Goal: Task Accomplishment & Management: Use online tool/utility

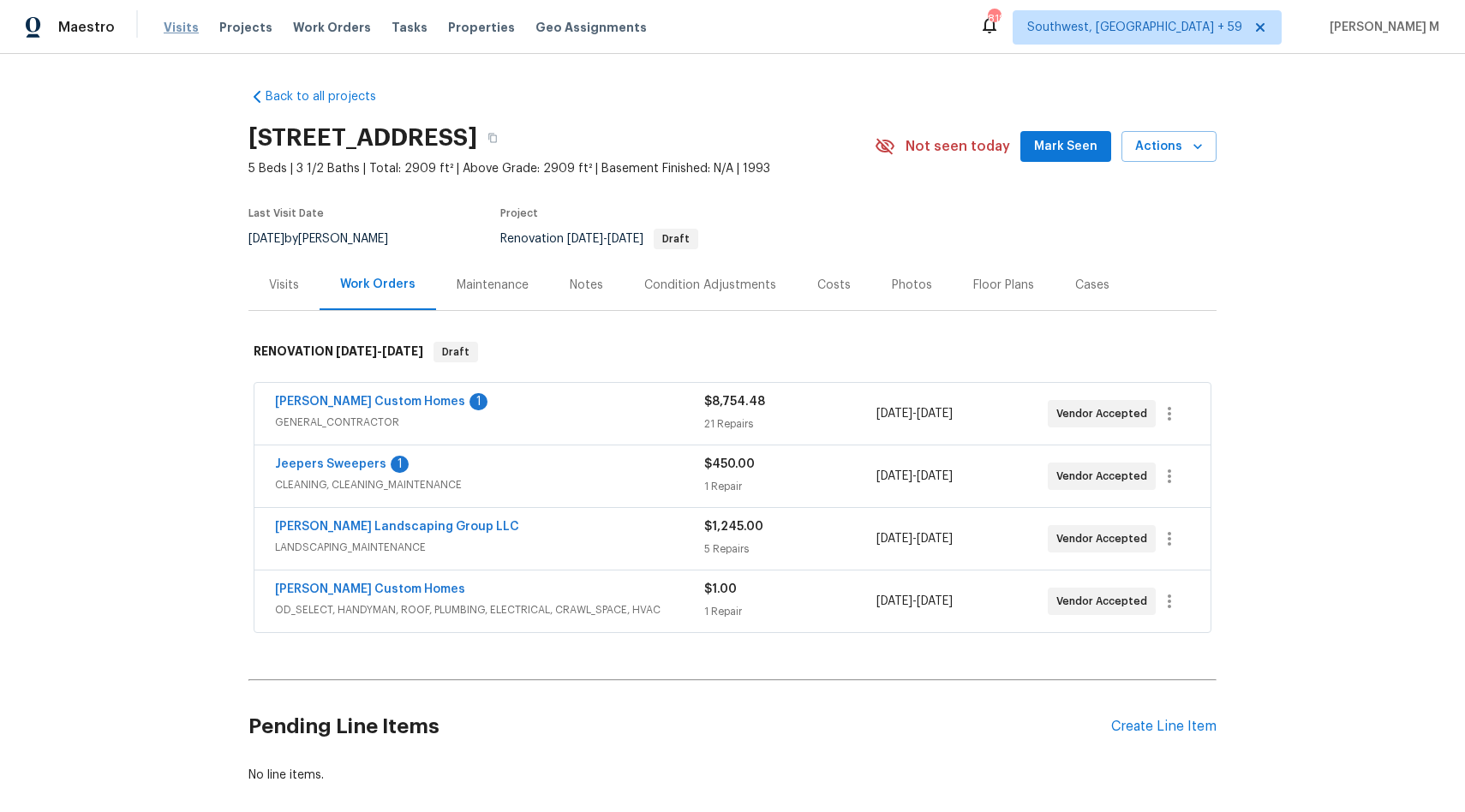
click at [177, 33] on span "Visits" at bounding box center [181, 27] width 35 height 17
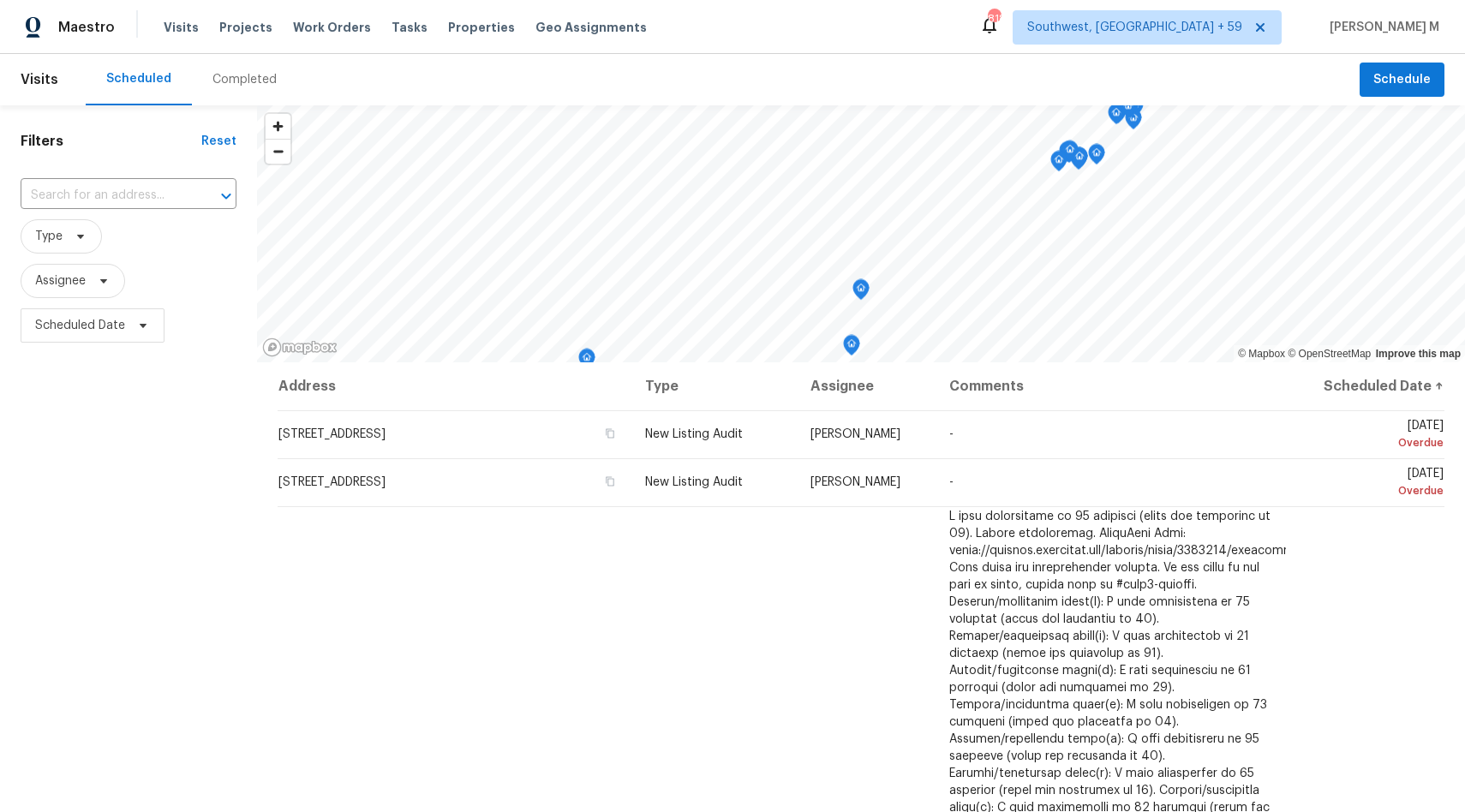
click at [47, 94] on span "Visits" at bounding box center [40, 80] width 38 height 38
click at [166, 27] on span "Visits" at bounding box center [181, 27] width 35 height 17
click at [63, 79] on header "Visits Scheduled Completed Schedule" at bounding box center [732, 79] width 1465 height 52
click at [54, 83] on span "Visits" at bounding box center [40, 80] width 38 height 38
click at [81, 216] on span "Type" at bounding box center [129, 236] width 216 height 45
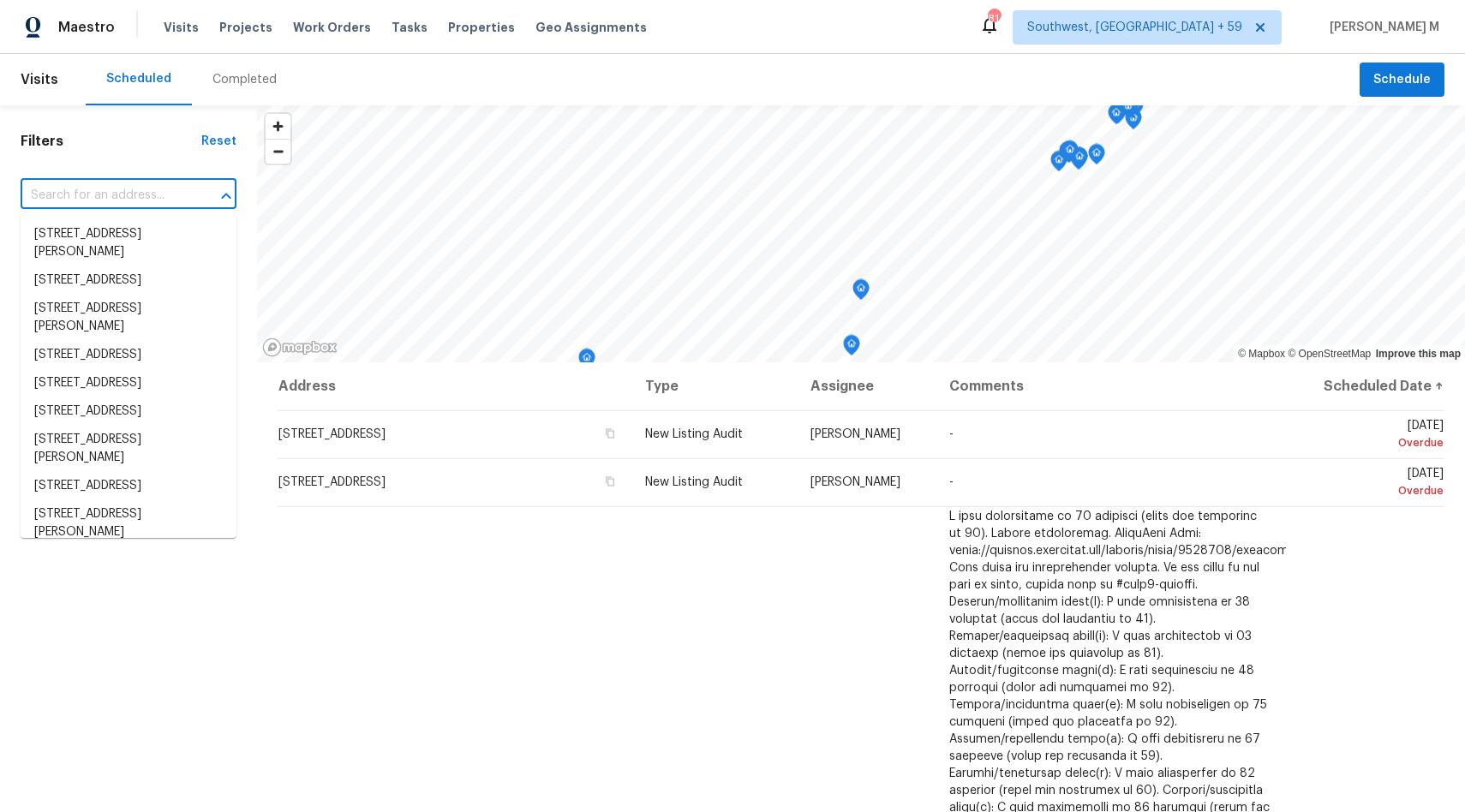
click at [87, 188] on input "text" at bounding box center [104, 195] width 168 height 26
paste input "[STREET_ADDRESS]"
type input "[STREET_ADDRESS]"
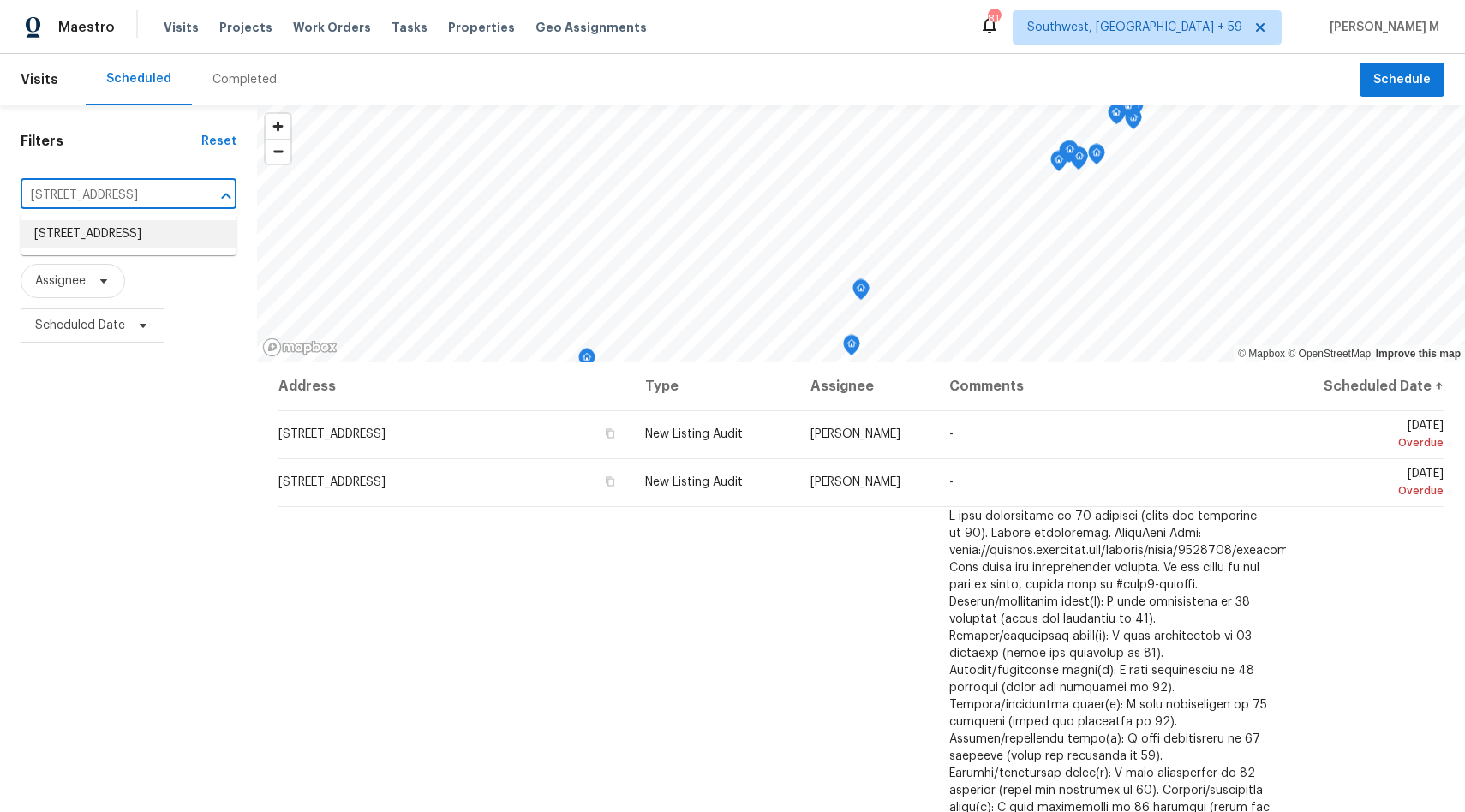
click at [134, 249] on li "[STREET_ADDRESS]" at bounding box center [129, 233] width 216 height 28
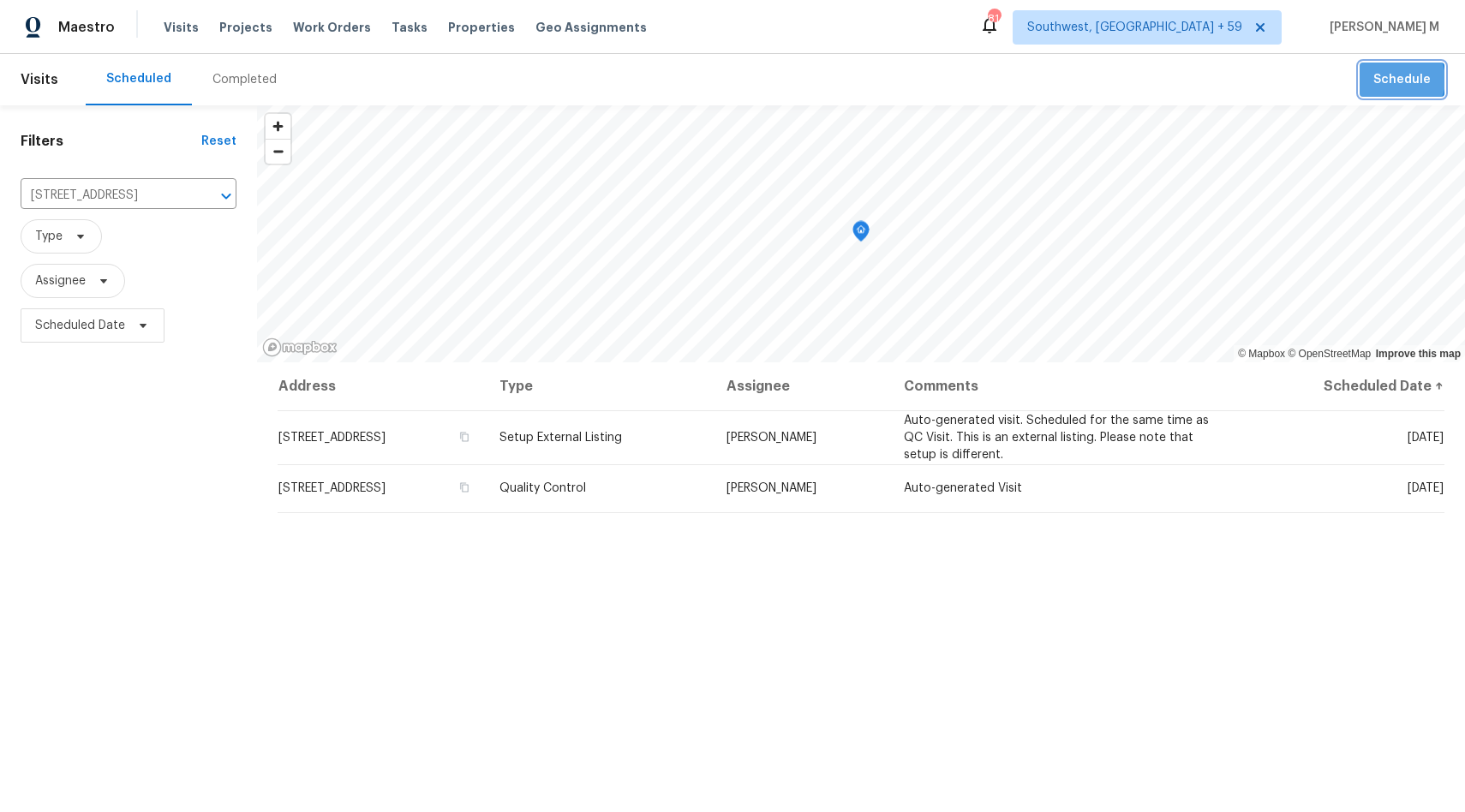
click at [1396, 81] on span "Schedule" at bounding box center [1401, 80] width 57 height 22
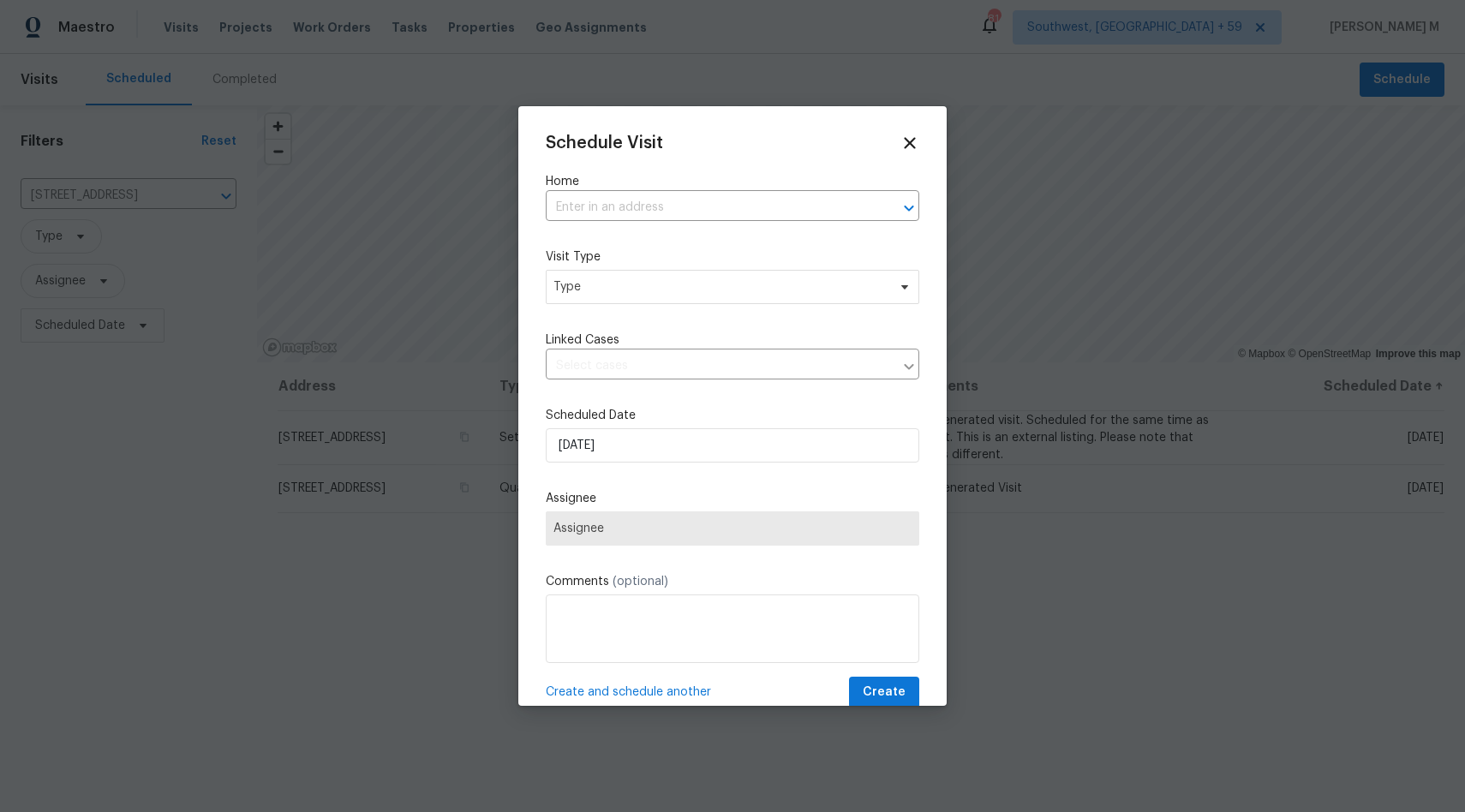
click at [727, 190] on div "Home ​" at bounding box center [732, 197] width 373 height 48
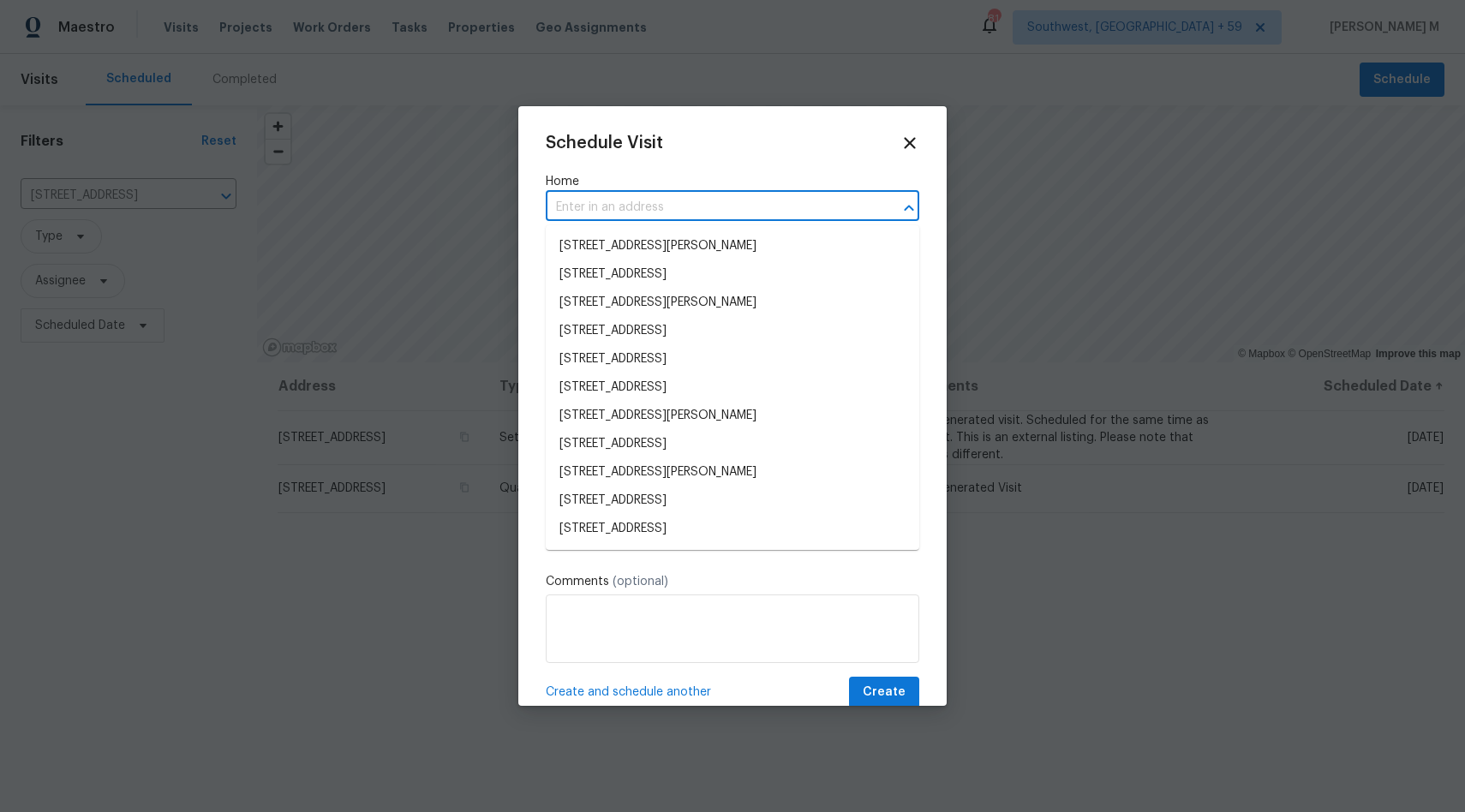
click at [687, 216] on input "text" at bounding box center [708, 207] width 325 height 26
paste input "[STREET_ADDRESS]"
type input "[STREET_ADDRESS]"
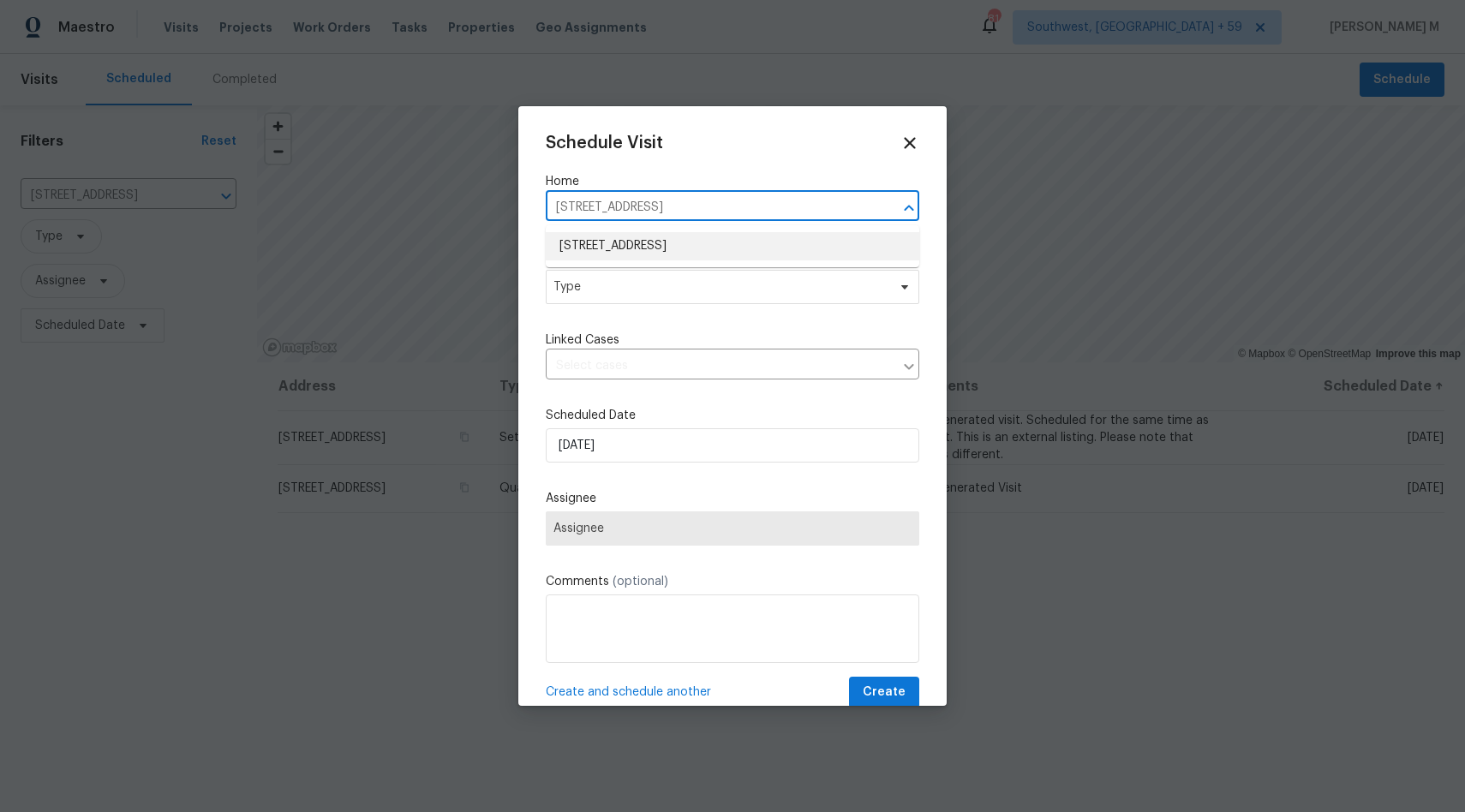
click at [678, 244] on li "[STREET_ADDRESS]" at bounding box center [732, 246] width 373 height 28
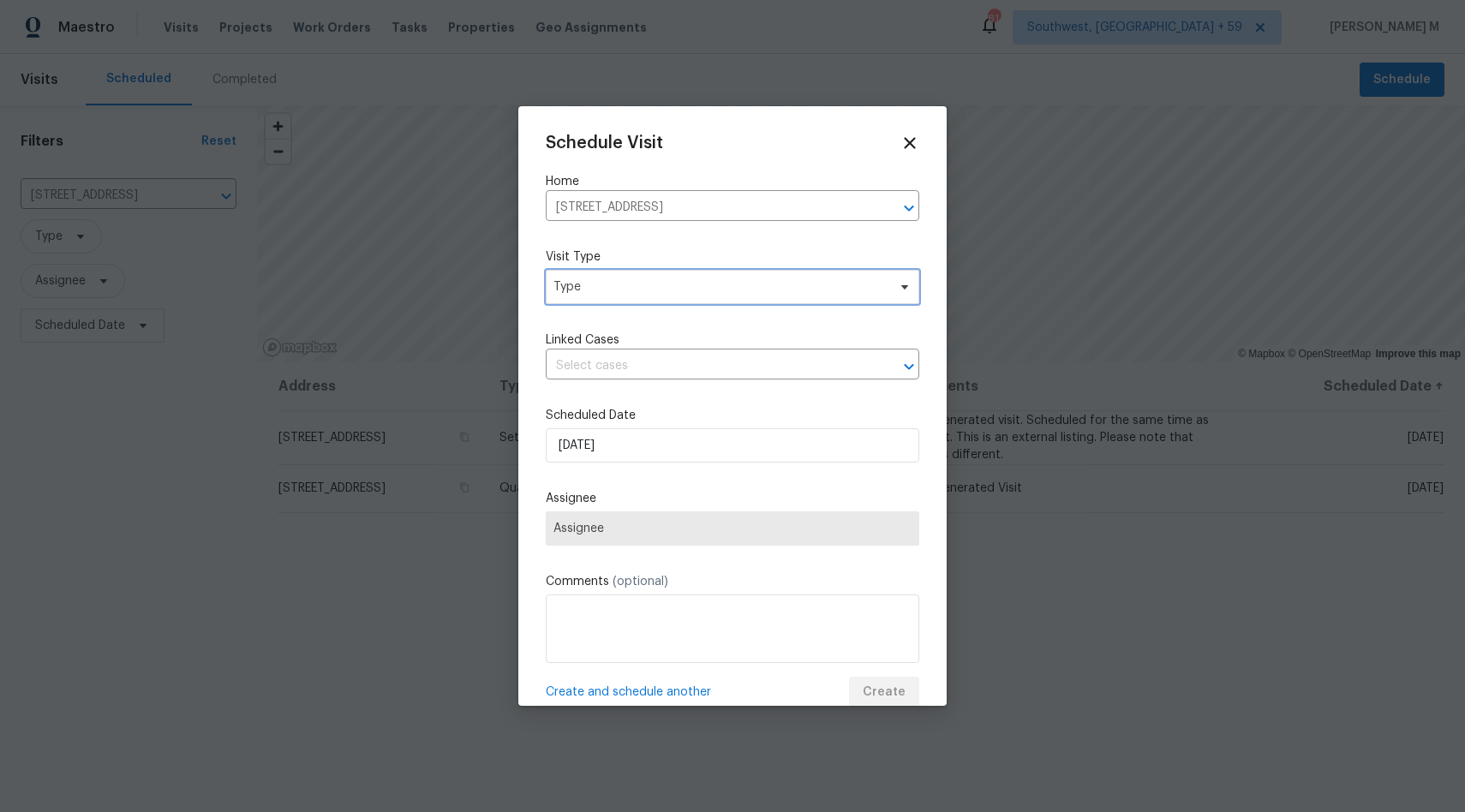
click at [631, 285] on span "Type" at bounding box center [719, 287] width 333 height 17
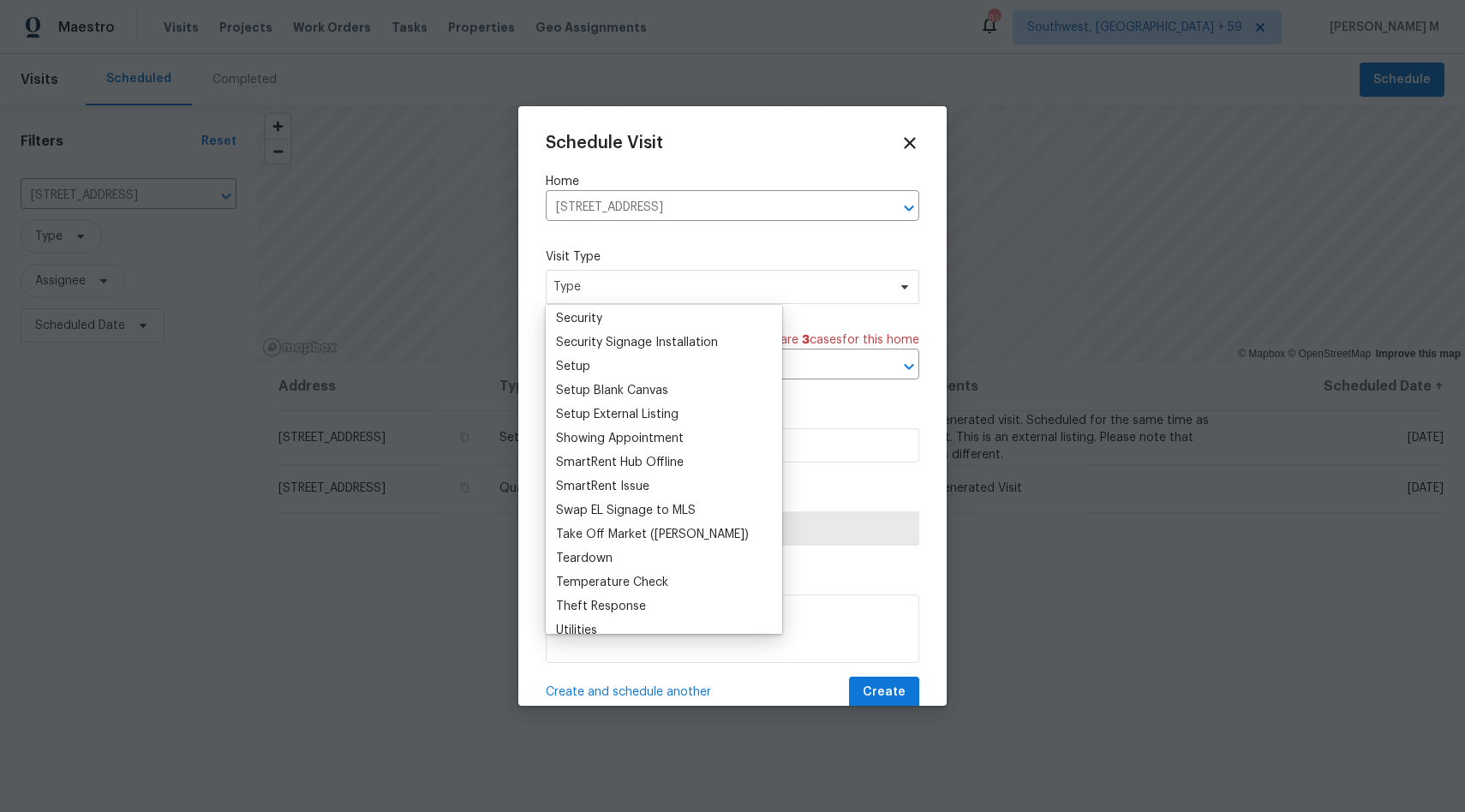
scroll to position [1432, 0]
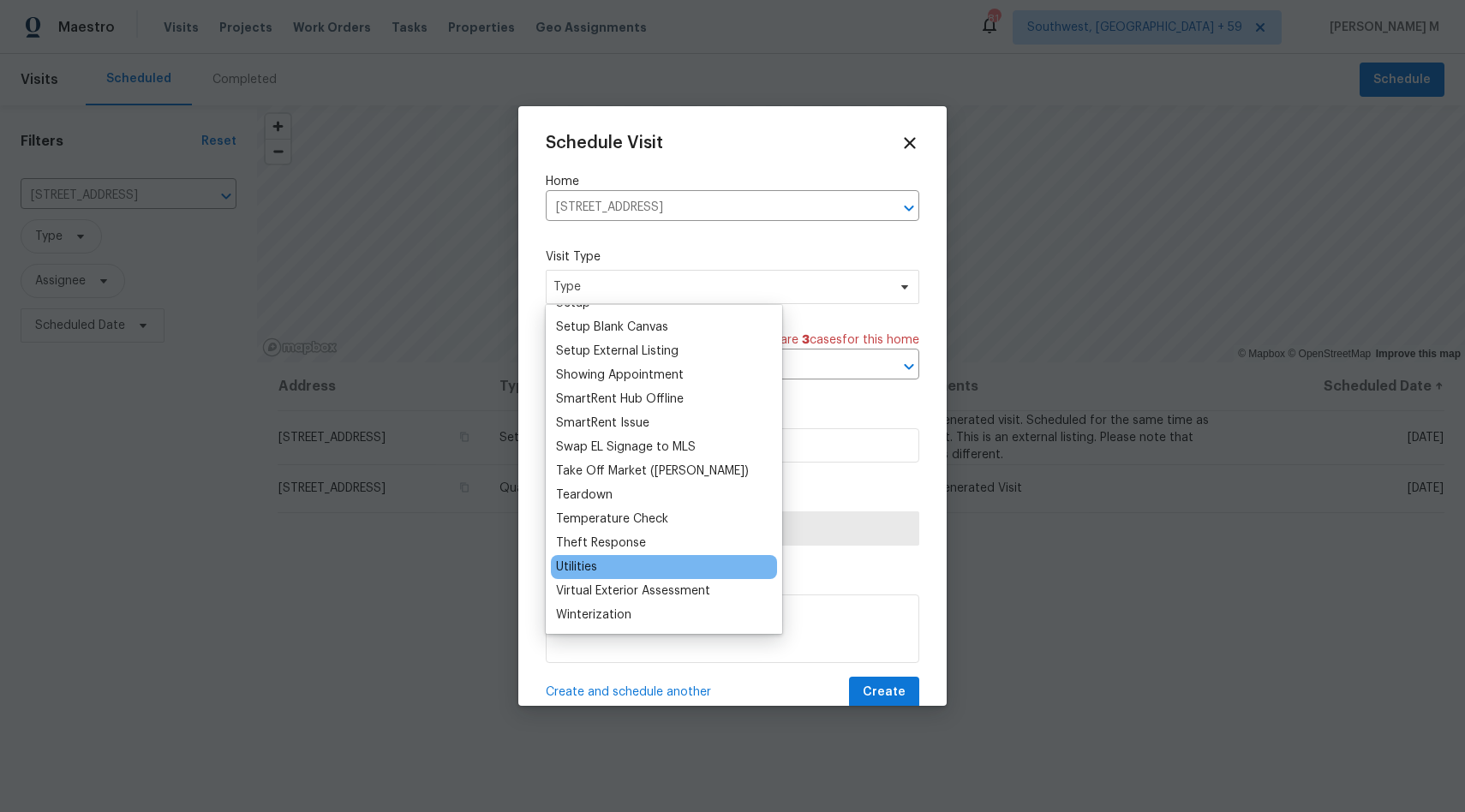
click at [587, 560] on div "Utilities" at bounding box center [576, 567] width 41 height 17
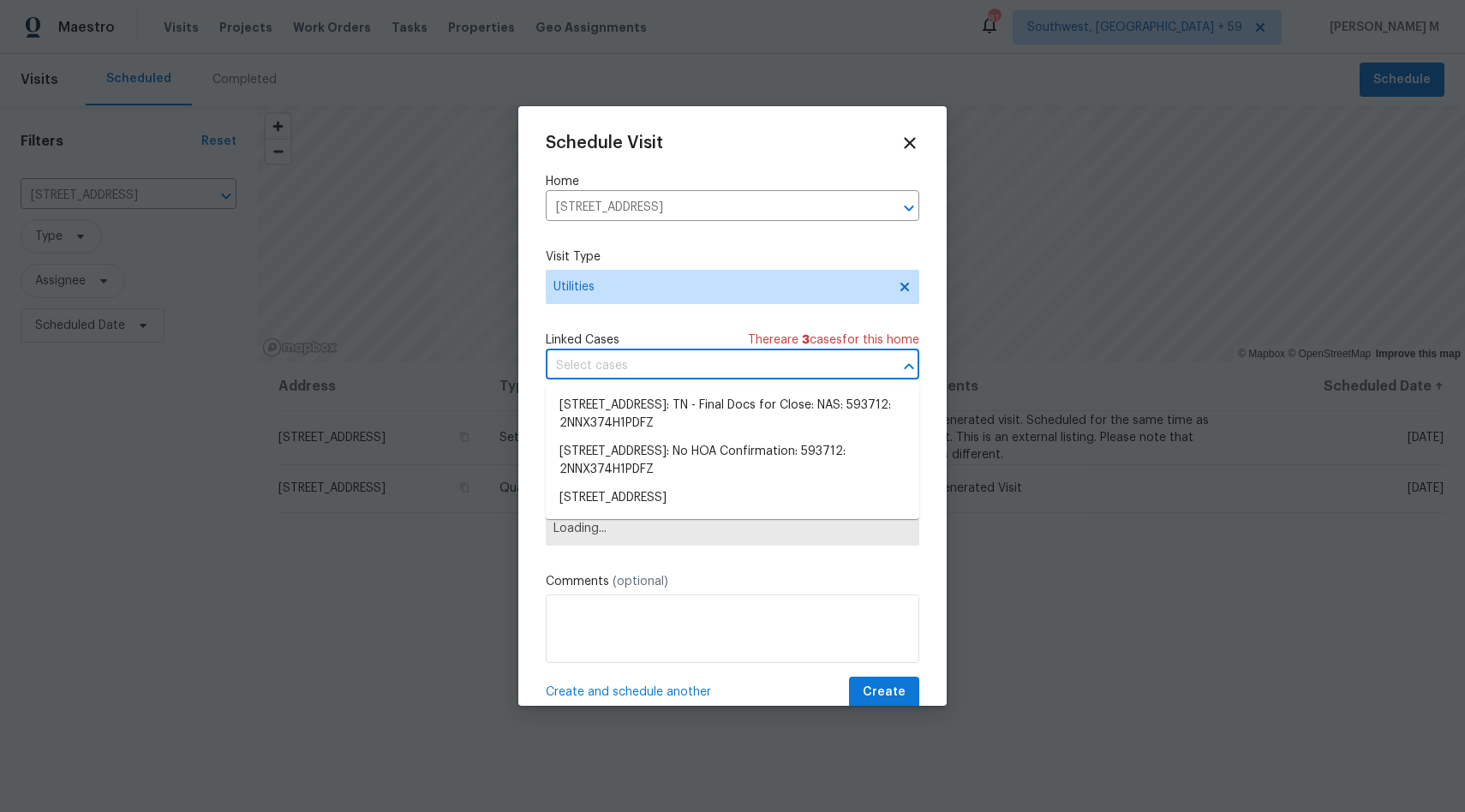
click at [589, 366] on input "text" at bounding box center [708, 366] width 325 height 26
click at [624, 488] on li "[STREET_ADDRESS]" at bounding box center [732, 498] width 373 height 28
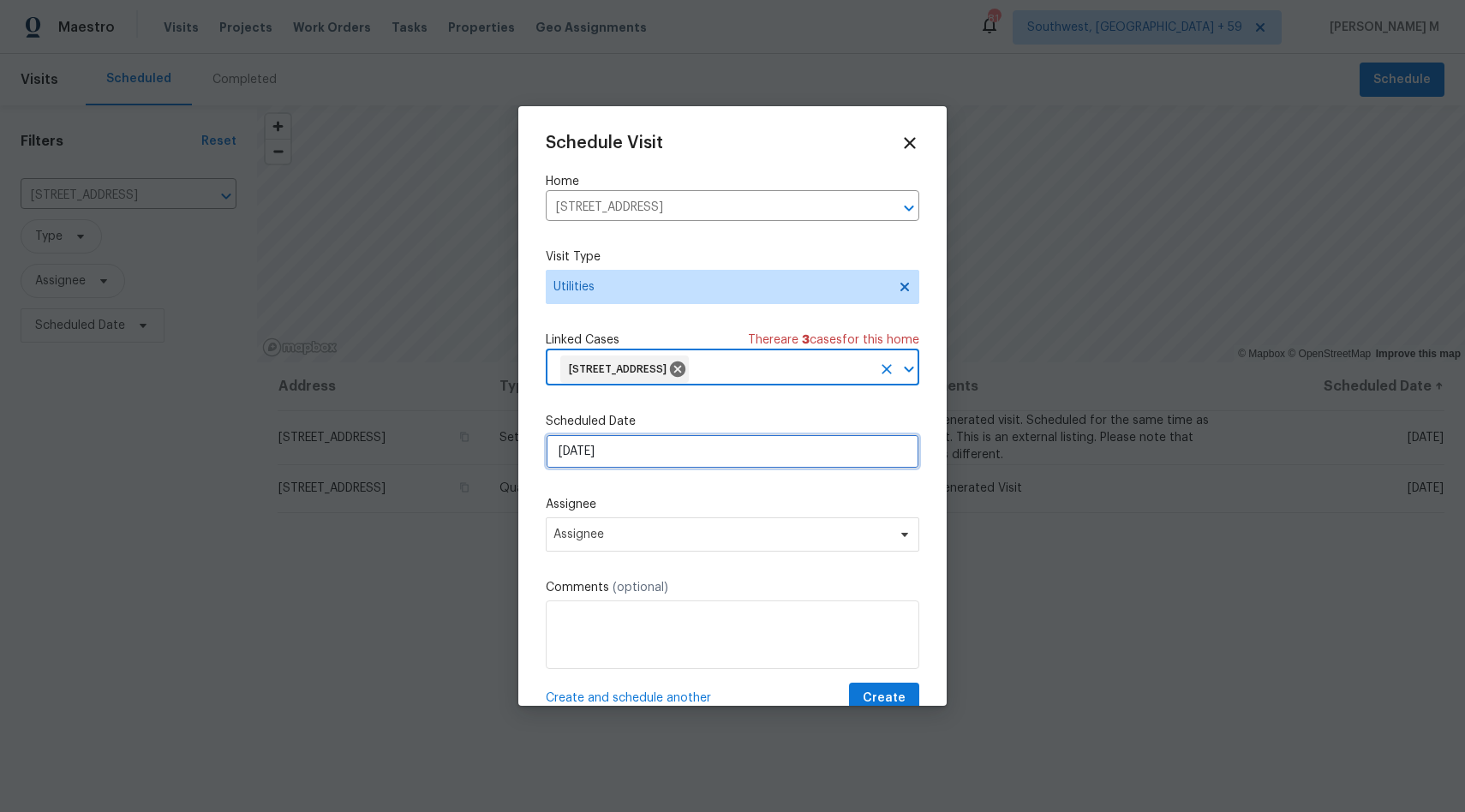
click at [611, 450] on input "[DATE]" at bounding box center [732, 451] width 373 height 35
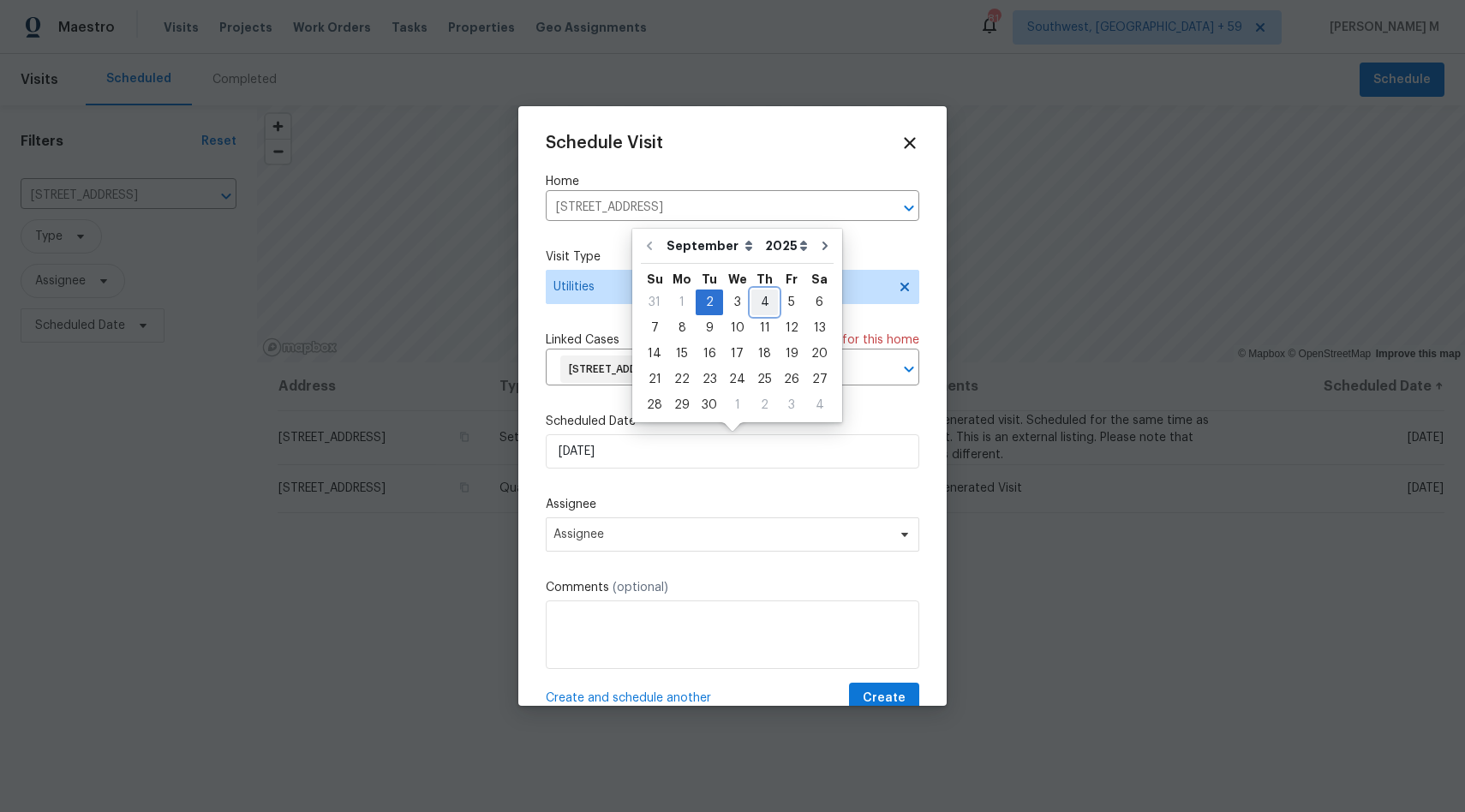
click at [755, 299] on div "4" at bounding box center [764, 302] width 26 height 24
type input "[DATE]"
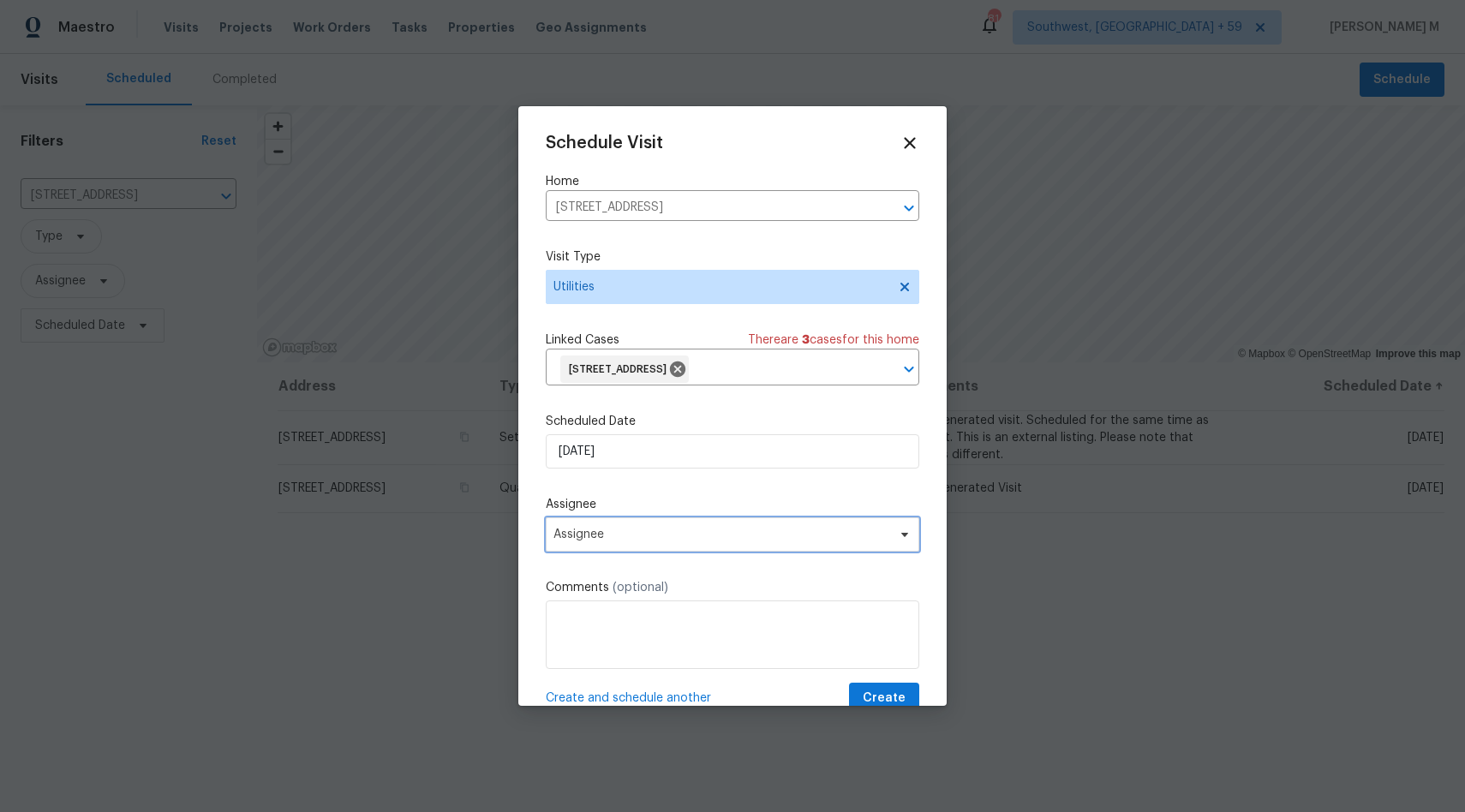
click at [640, 543] on span "Assignee" at bounding box center [732, 535] width 373 height 35
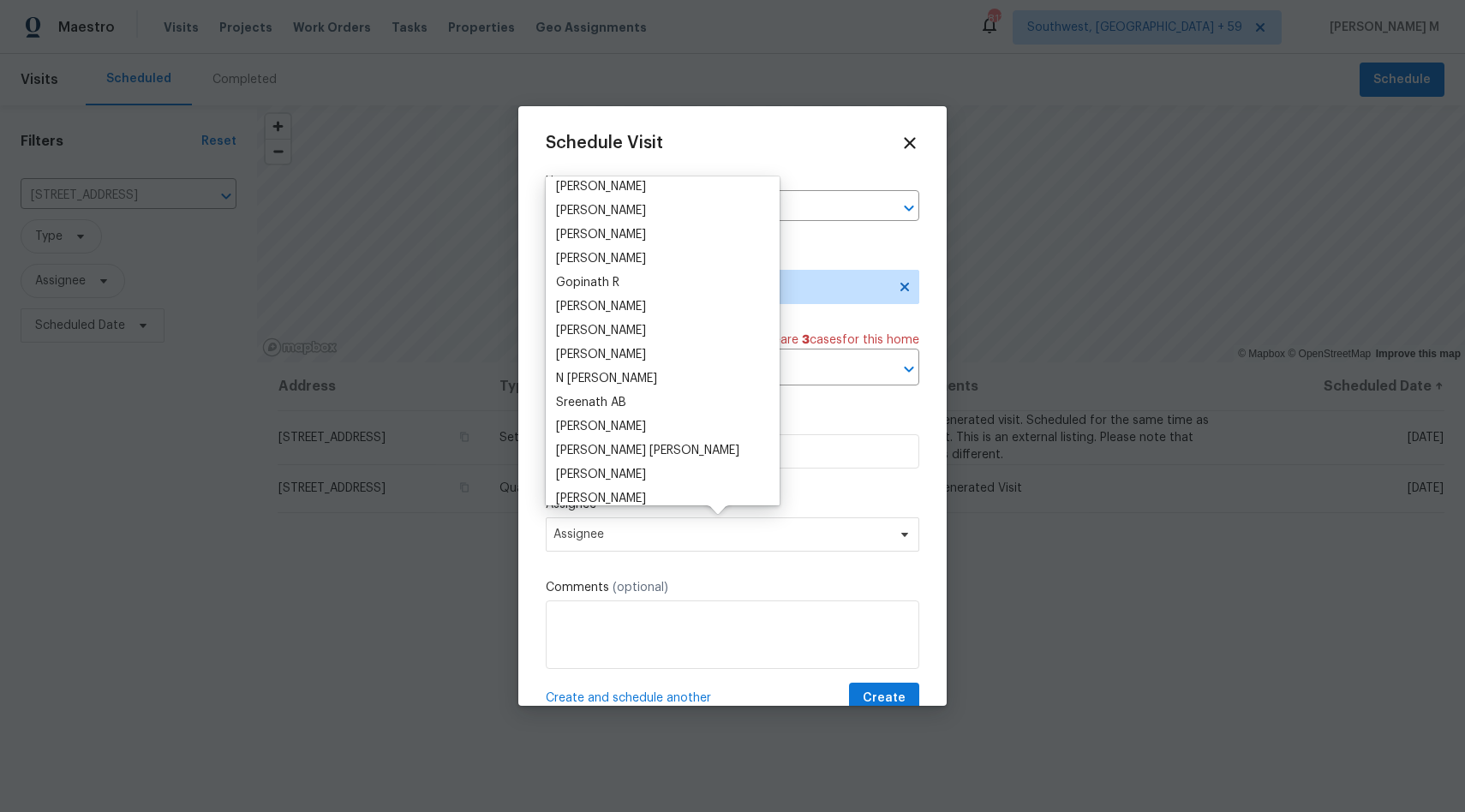
scroll to position [326, 0]
click at [436, 533] on div at bounding box center [732, 406] width 1465 height 812
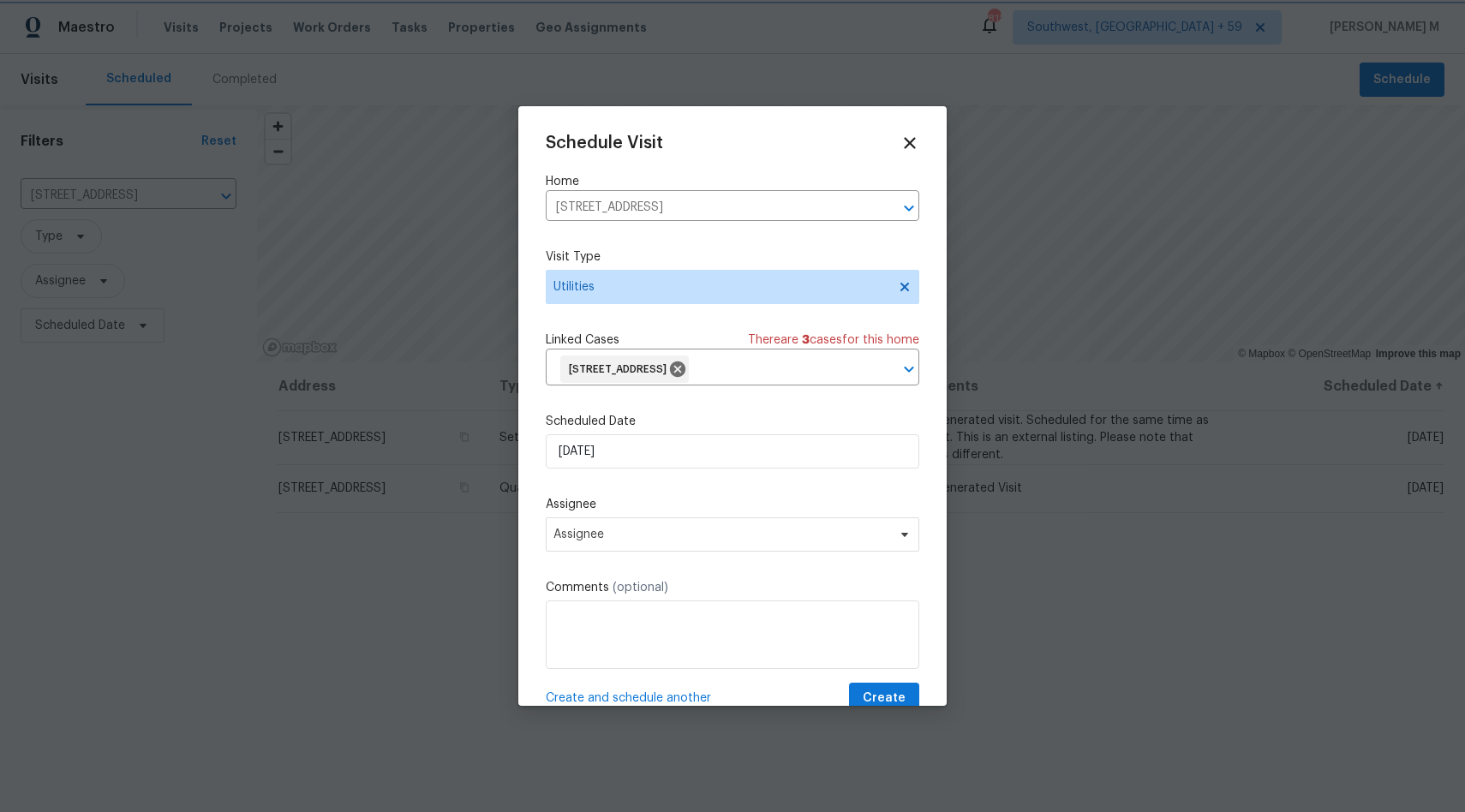
drag, startPoint x: 1074, startPoint y: 240, endPoint x: 1304, endPoint y: 35, distance: 308.1
click at [1304, 35] on div at bounding box center [732, 406] width 1465 height 812
click at [679, 540] on span "Assignee" at bounding box center [721, 534] width 336 height 14
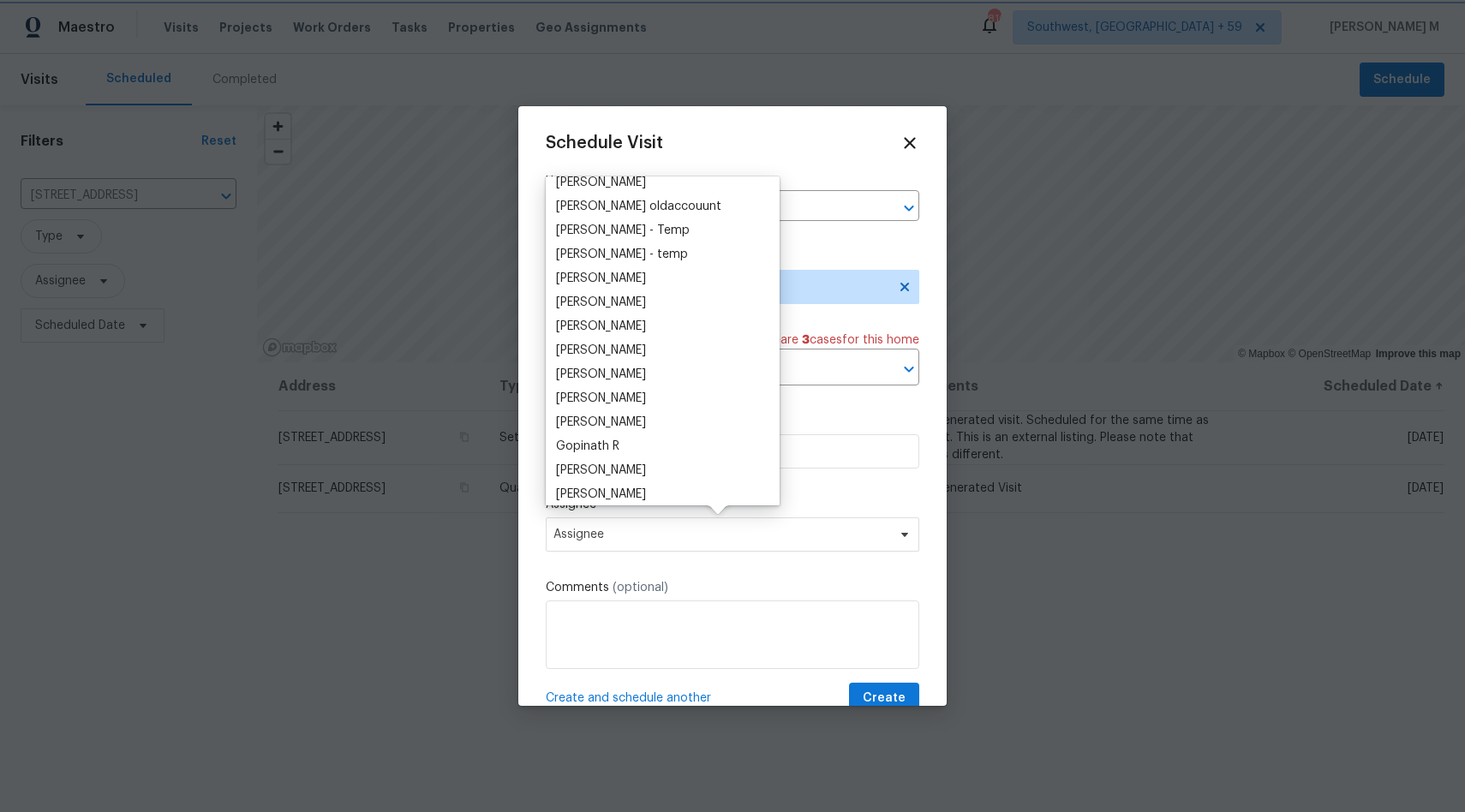
scroll to position [0, 0]
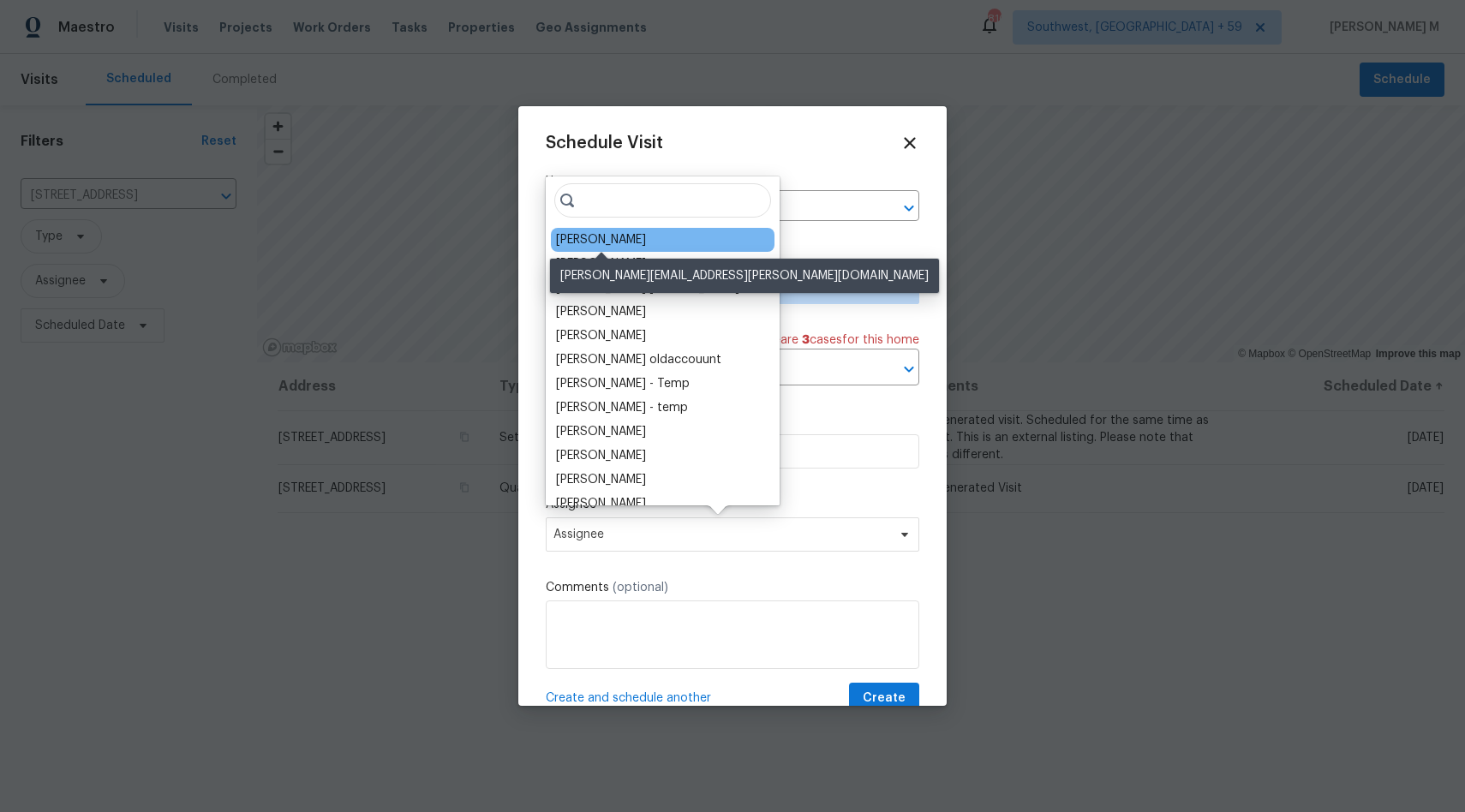
click at [641, 236] on div "[PERSON_NAME]" at bounding box center [600, 240] width 90 height 17
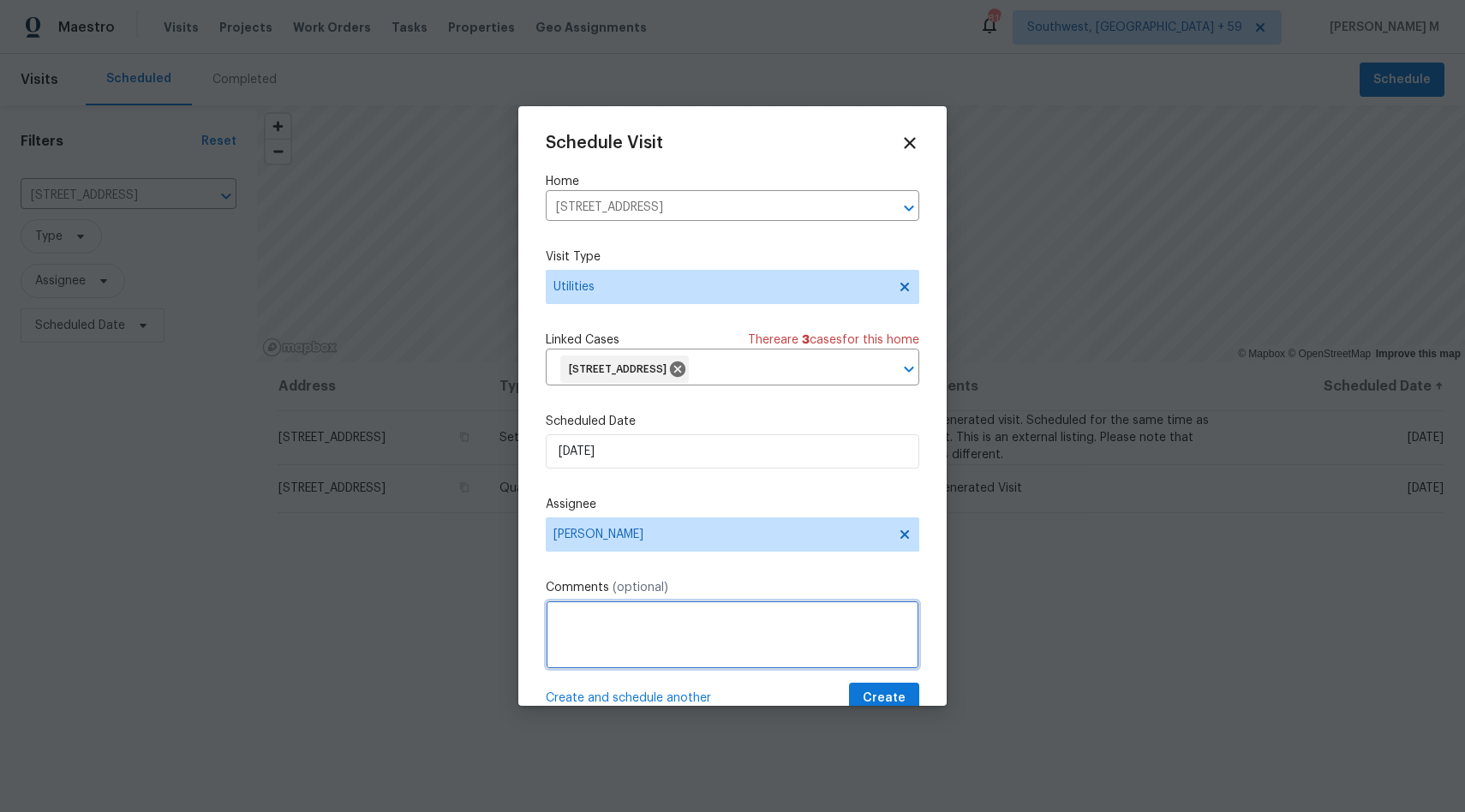
click at [669, 615] on textarea at bounding box center [732, 634] width 373 height 68
paste textarea "[PERSON_NAME]"
drag, startPoint x: 665, startPoint y: 614, endPoint x: 403, endPoint y: 613, distance: 262.0
click at [403, 613] on div "Schedule Visit Home [STREET_ADDRESS] ​ Visit Type Utilities Linked Cases There …" at bounding box center [732, 406] width 1465 height 812
paste textarea "[STREET_ADDRESS]"
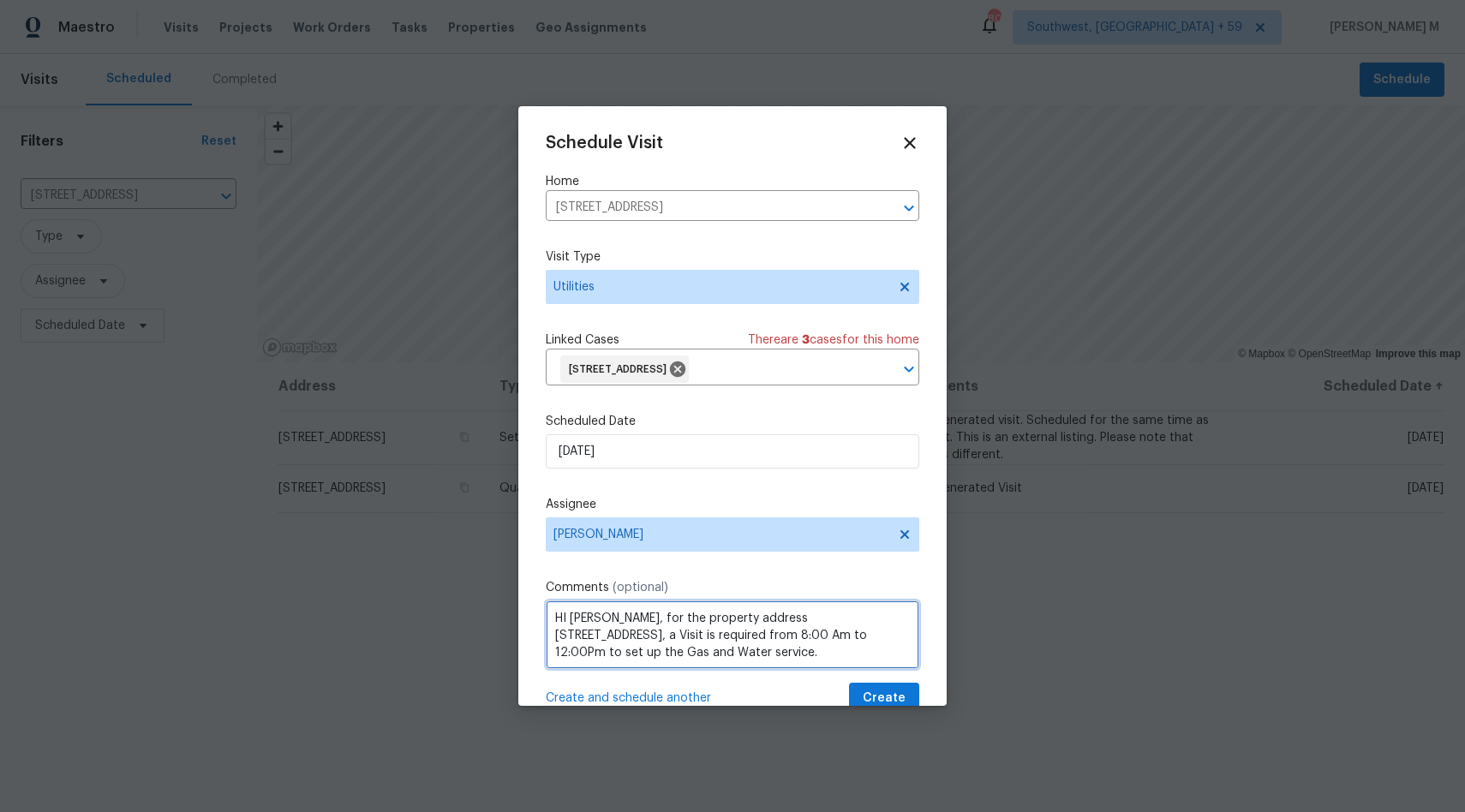
click at [825, 649] on textarea "HI [PERSON_NAME], for the property address [STREET_ADDRESS], a Visit is require…" at bounding box center [732, 634] width 373 height 68
paste textarea "Clarksville Gas & Water"
click at [678, 643] on textarea "HI [PERSON_NAME], for the property address [STREET_ADDRESS], a Visit is require…" at bounding box center [732, 634] width 373 height 68
paste textarea "Clarksville Gas & Water"
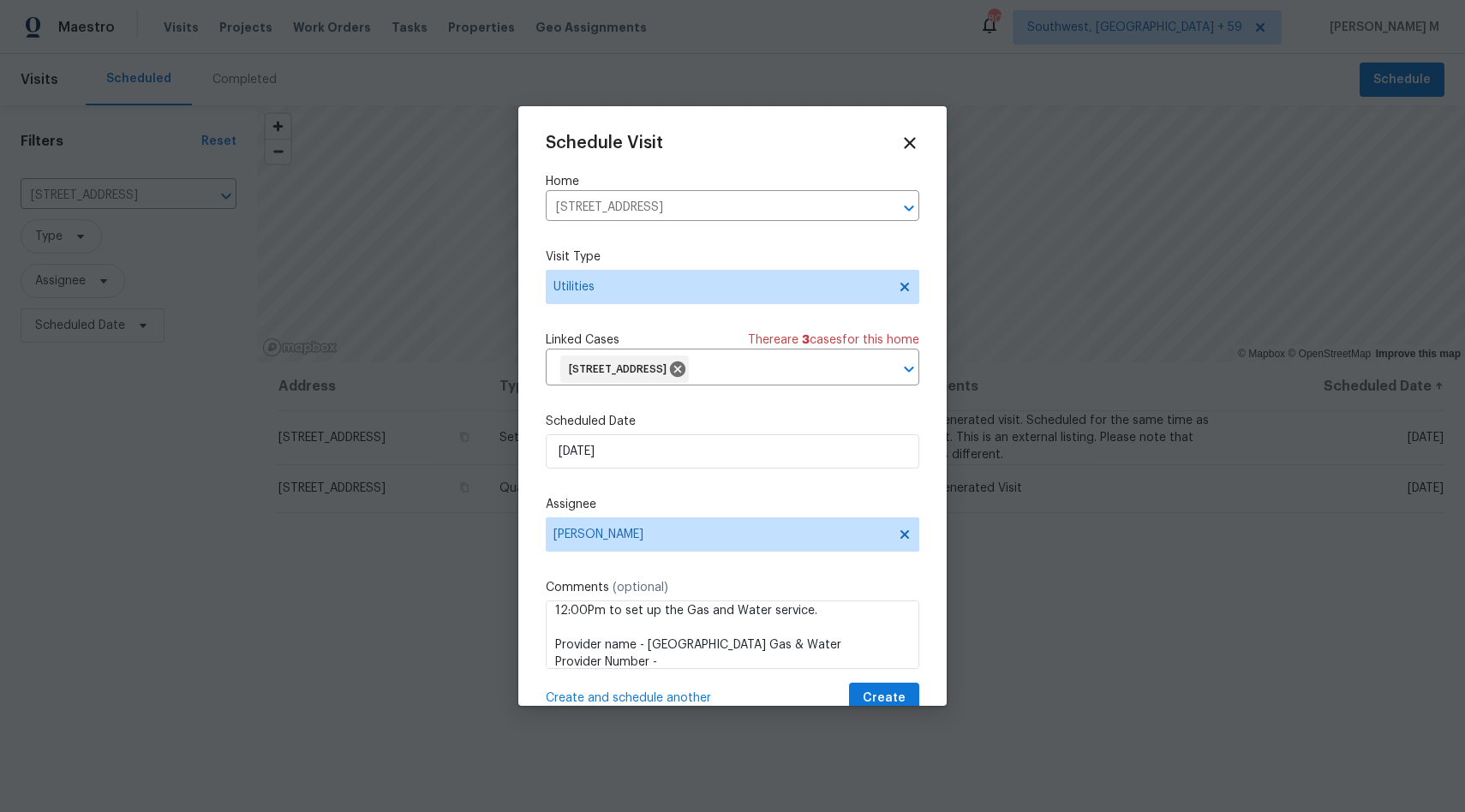
click at [679, 670] on div "Schedule Visit Home [STREET_ADDRESS] ​ Visit Type Utilities Linked Cases There …" at bounding box center [732, 424] width 373 height 581
click at [677, 657] on textarea "HI [PERSON_NAME], for the property address [STREET_ADDRESS], a Visit is require…" at bounding box center [732, 634] width 373 height 68
paste textarea "[PHONE_NUMBER]"
click at [610, 649] on textarea "HI [PERSON_NAME], for the property address [STREET_ADDRESS], a Visit is require…" at bounding box center [732, 634] width 373 height 68
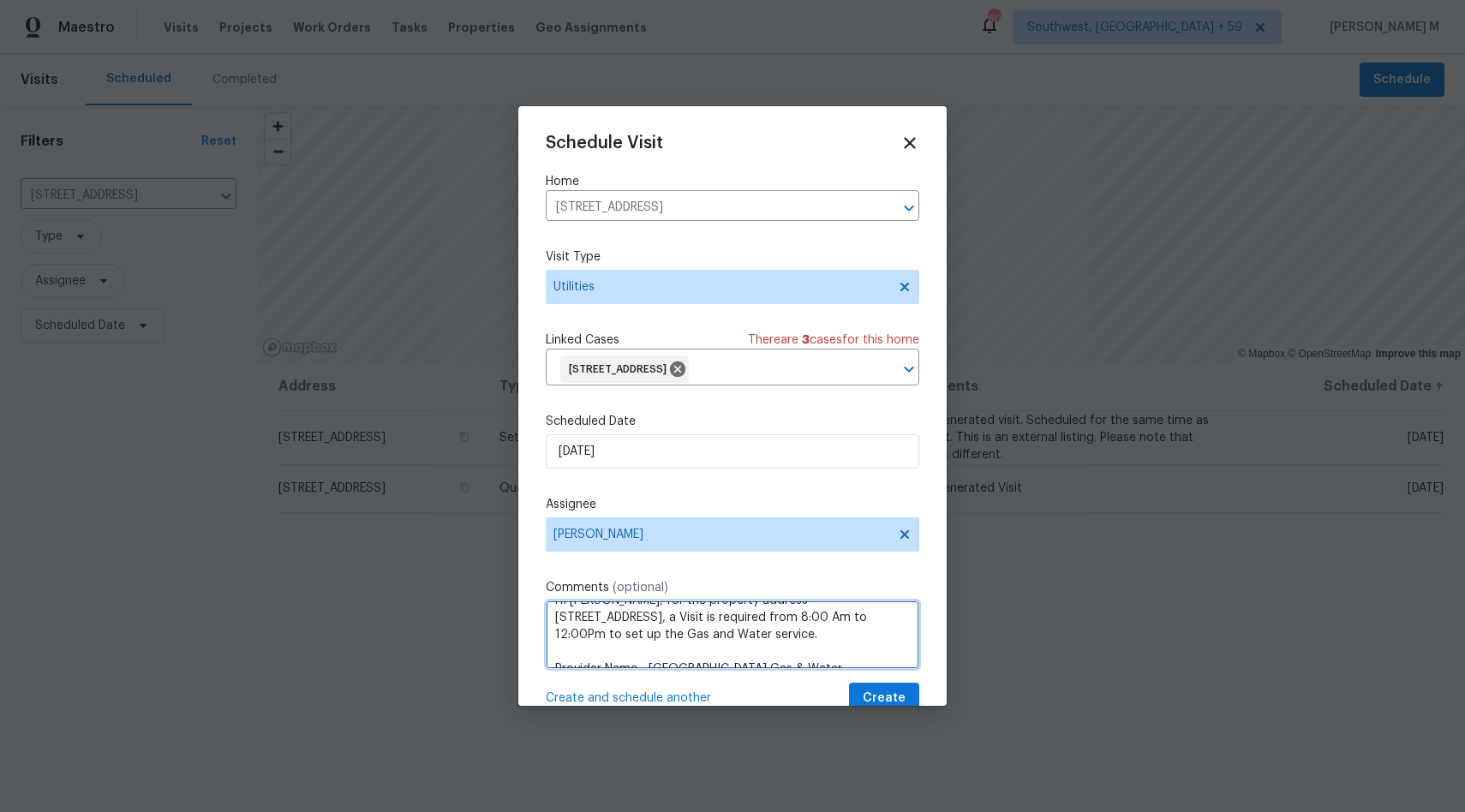
scroll to position [0, 0]
click at [807, 652] on textarea "HI [PERSON_NAME], for the property address [STREET_ADDRESS], a Visit is require…" at bounding box center [732, 634] width 373 height 68
type textarea "HI [PERSON_NAME], for the property address [STREET_ADDRESS], a Visit is require…"
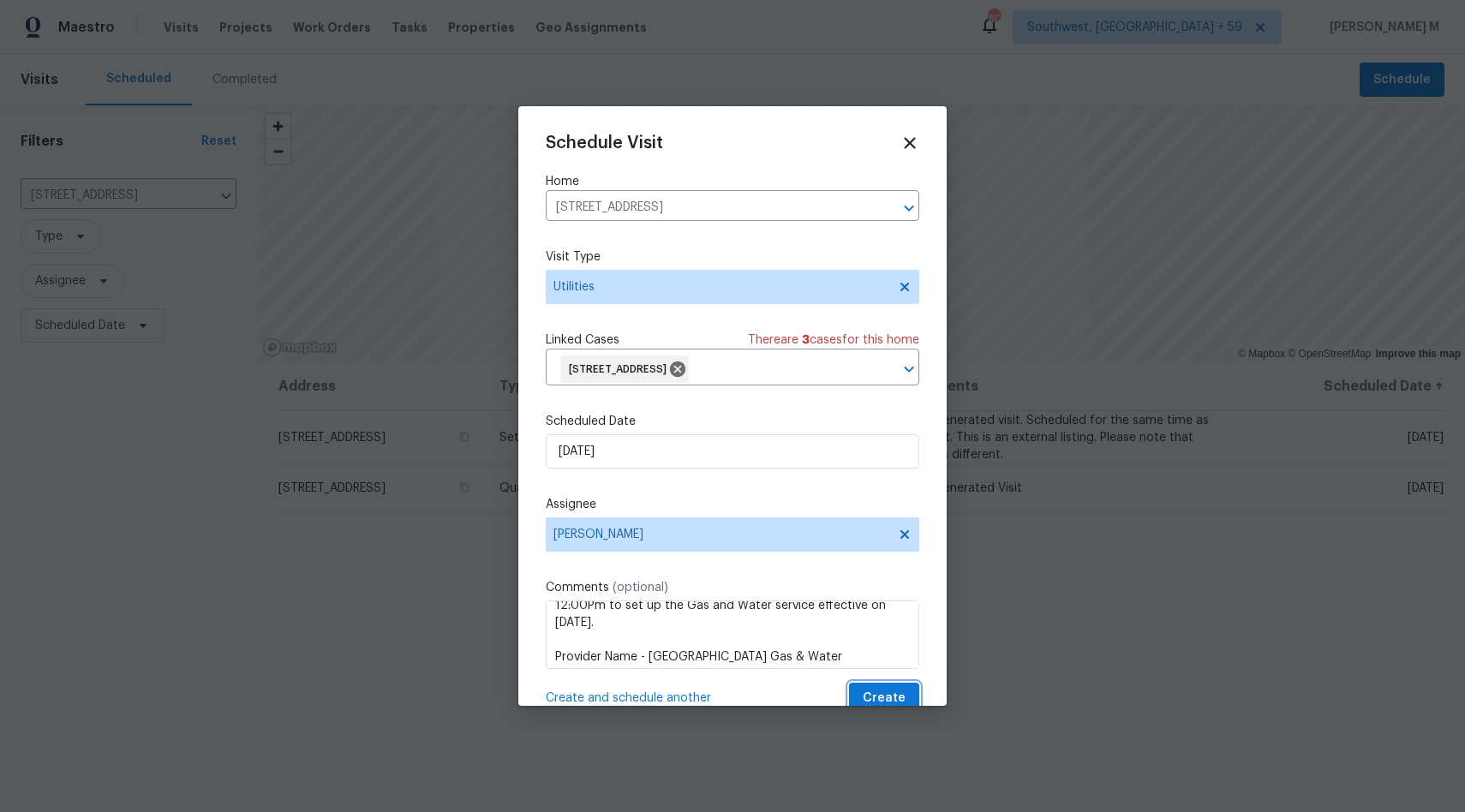
click at [868, 698] on span "Create" at bounding box center [884, 698] width 43 height 22
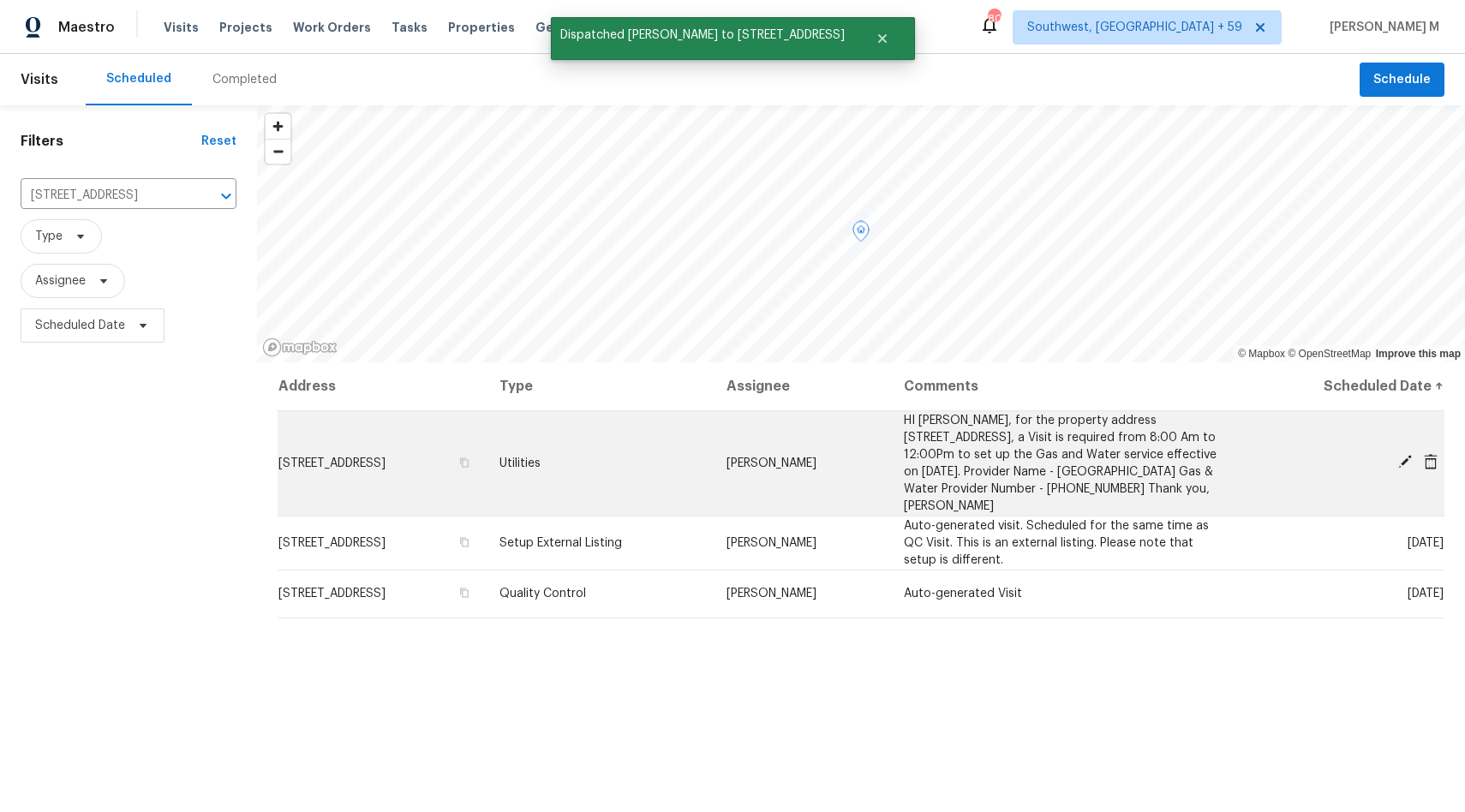
click at [385, 458] on span "[STREET_ADDRESS]" at bounding box center [332, 463] width 107 height 12
